Goal: Transaction & Acquisition: Purchase product/service

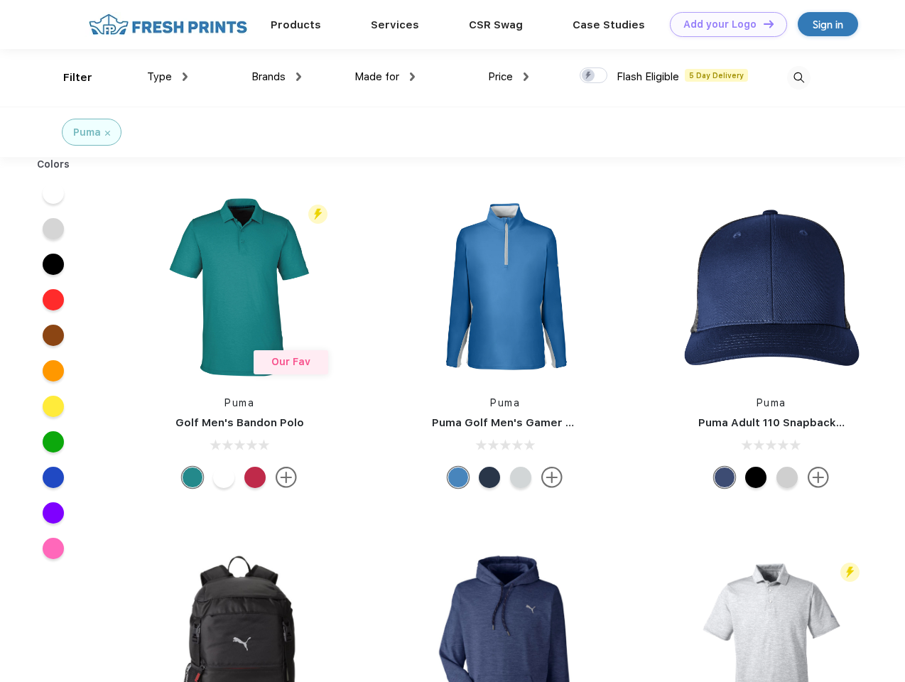
scroll to position [1, 0]
click at [723, 24] on link "Add your Logo Design Tool" at bounding box center [728, 24] width 117 height 25
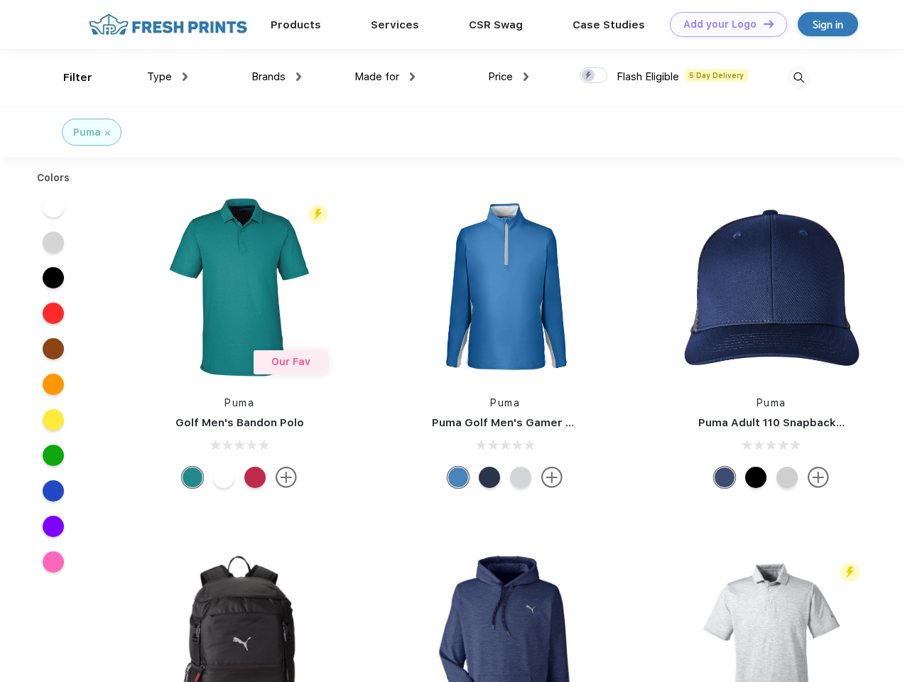
click at [0, 0] on div "Design Tool" at bounding box center [0, 0] width 0 height 0
click at [762, 23] on link "Add your Logo Design Tool" at bounding box center [728, 24] width 117 height 25
click at [68, 77] on div "Filter" at bounding box center [77, 78] width 29 height 16
click at [168, 77] on span "Type" at bounding box center [159, 76] width 25 height 13
click at [276, 77] on span "Brands" at bounding box center [268, 76] width 34 height 13
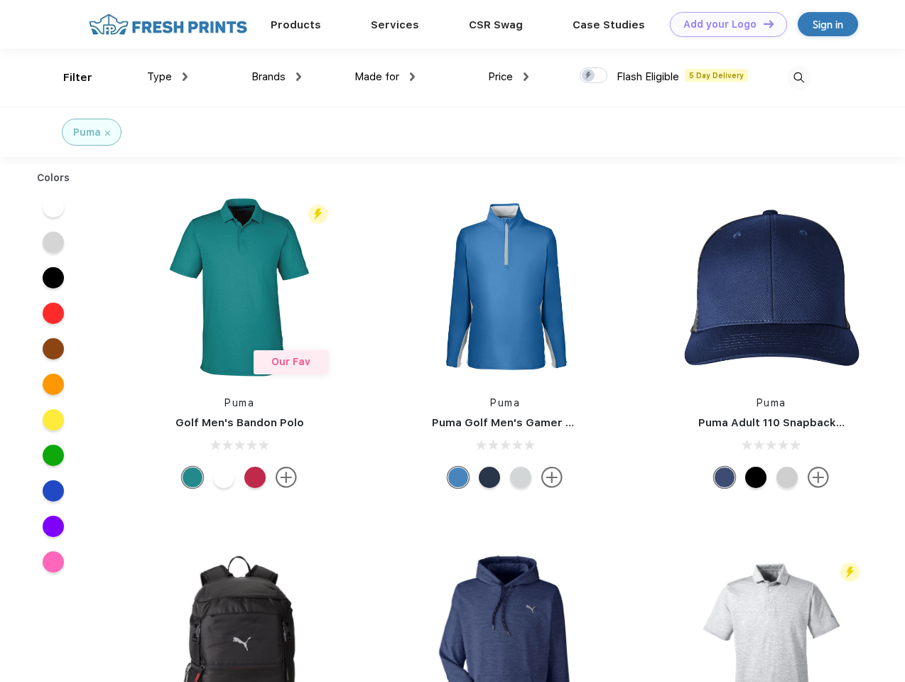
click at [385, 77] on span "Made for" at bounding box center [376, 76] width 45 height 13
click at [509, 77] on span "Price" at bounding box center [500, 76] width 25 height 13
click at [594, 76] on div at bounding box center [594, 75] width 28 height 16
click at [589, 76] on input "checkbox" at bounding box center [584, 71] width 9 height 9
click at [798, 77] on img at bounding box center [798, 77] width 23 height 23
